Goal: Information Seeking & Learning: Learn about a topic

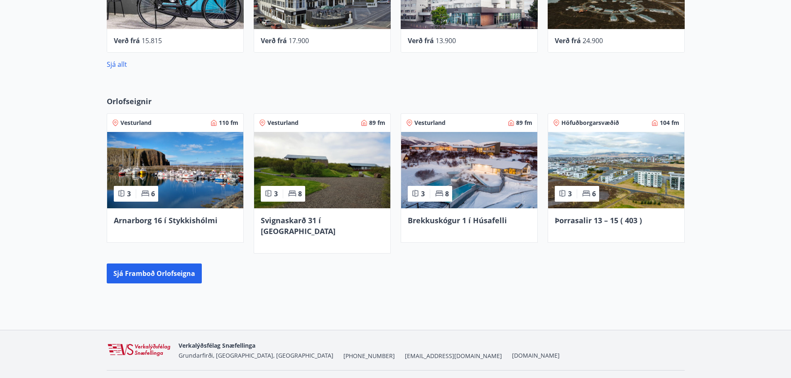
scroll to position [446, 0]
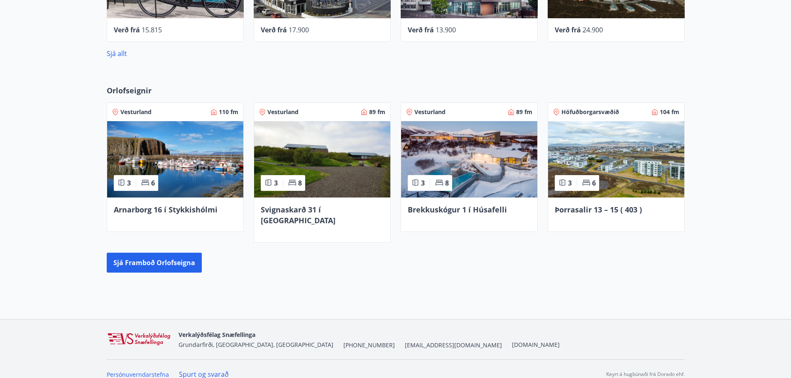
click at [598, 159] on img at bounding box center [616, 159] width 136 height 76
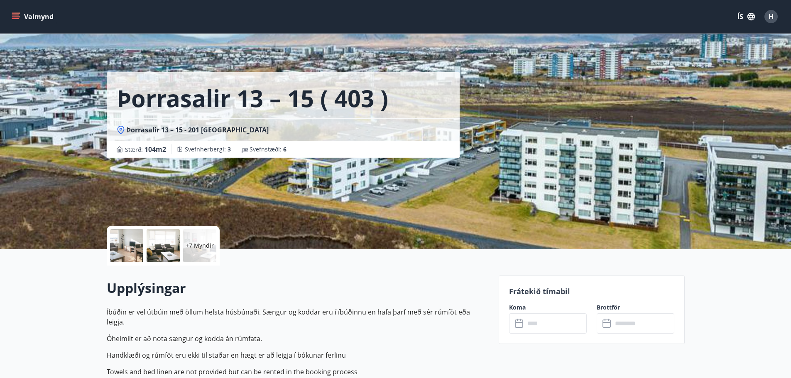
click at [566, 138] on div "Þorrasalir 13 – 15 ( 403 ) Þorrasalir 13 – 15 - 201 Kópavogur Stærð : 104 m2 [G…" at bounding box center [396, 124] width 578 height 249
drag, startPoint x: 241, startPoint y: 100, endPoint x: 258, endPoint y: 98, distance: 16.7
click at [258, 98] on h1 "Þorrasalir 13 – 15 ( 403 )" at bounding box center [253, 98] width 272 height 32
copy h1 "13"
click at [189, 254] on div "+7 Myndir" at bounding box center [199, 245] width 33 height 33
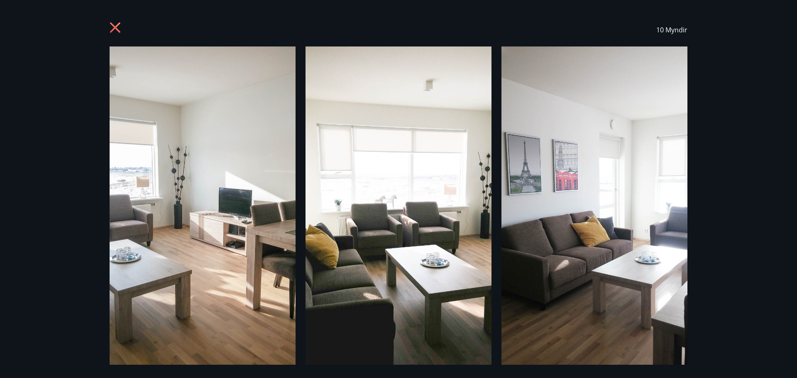
click at [113, 28] on icon at bounding box center [116, 28] width 13 height 13
